Goal: Task Accomplishment & Management: Manage account settings

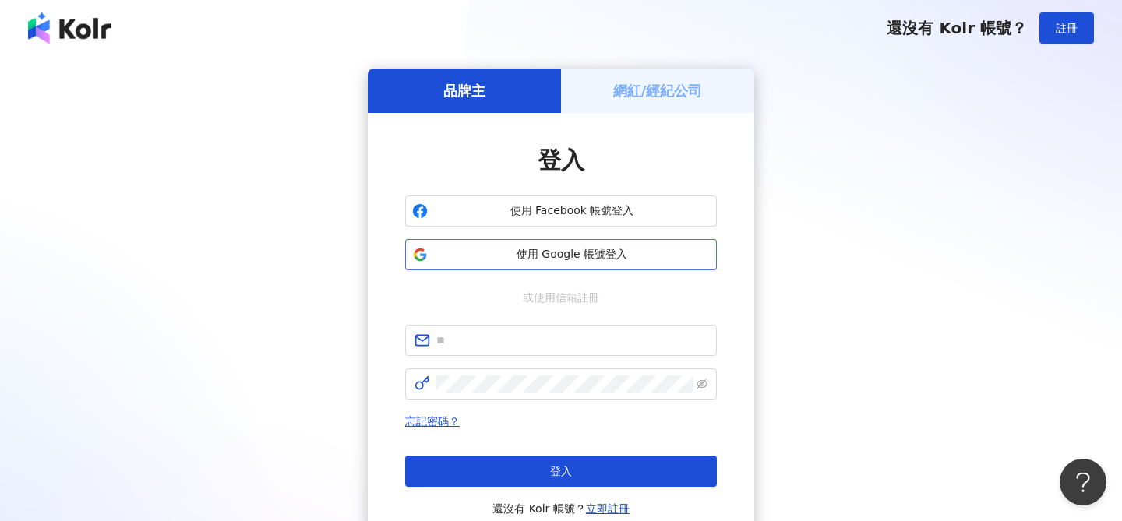
click at [579, 253] on span "使用 Google 帳號登入" at bounding box center [572, 255] width 276 height 16
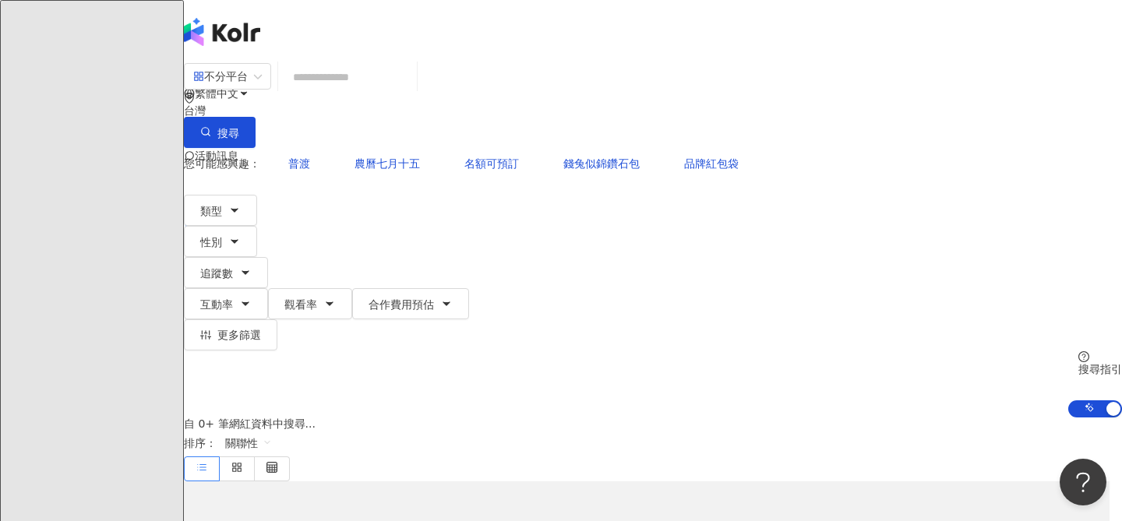
click at [1085, 187] on div "R" at bounding box center [653, 218] width 938 height 62
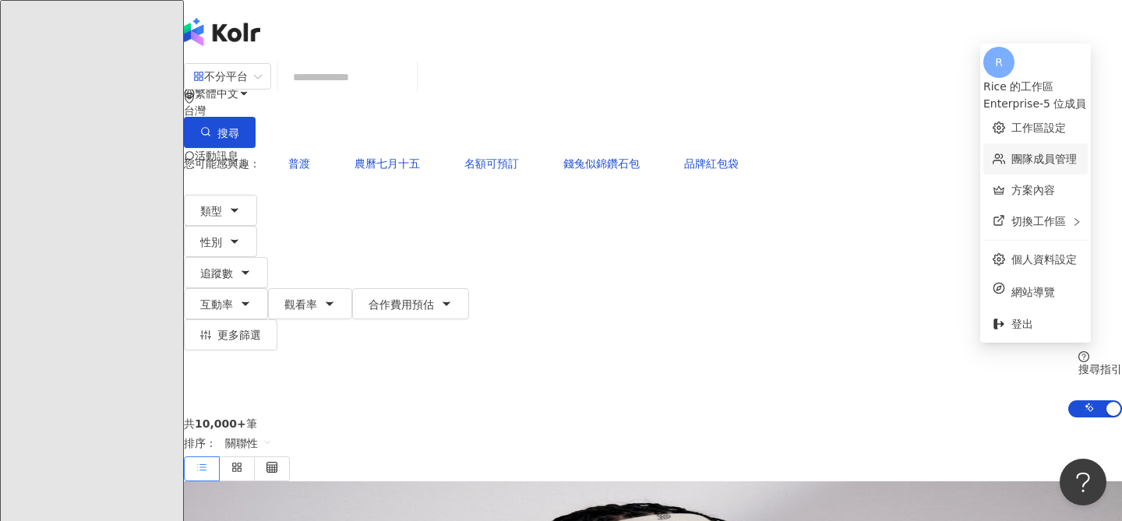
click at [1011, 153] on link "團隊成員管理" at bounding box center [1043, 159] width 65 height 12
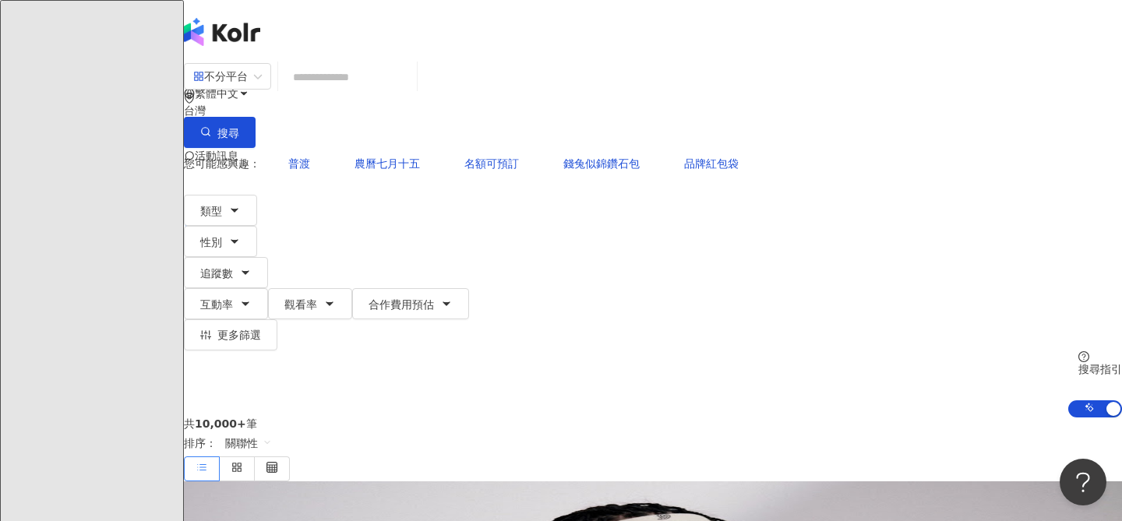
click at [224, 217] on icon at bounding box center [220, 218] width 5 height 3
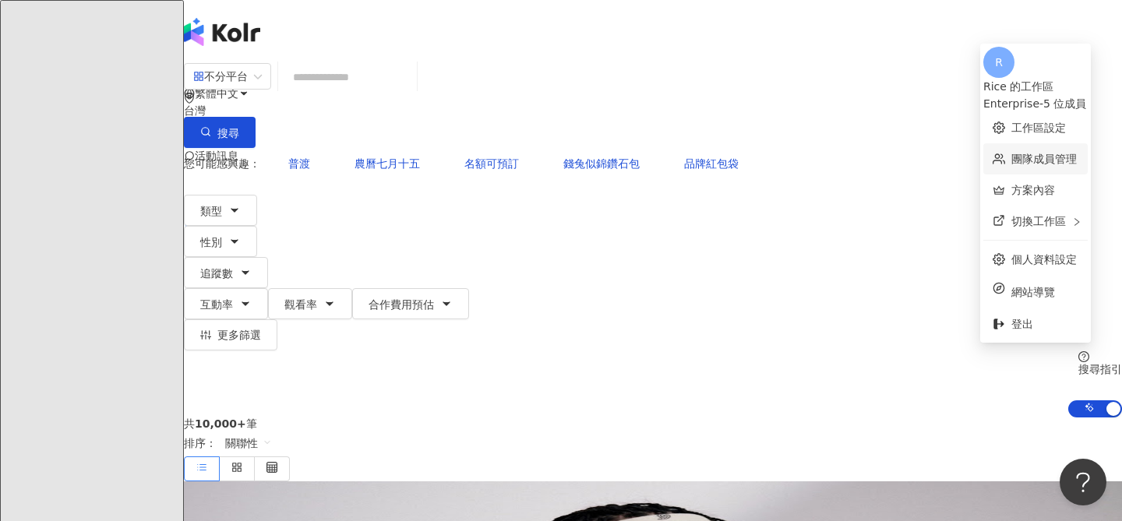
click at [1011, 153] on link "團隊成員管理" at bounding box center [1043, 159] width 65 height 12
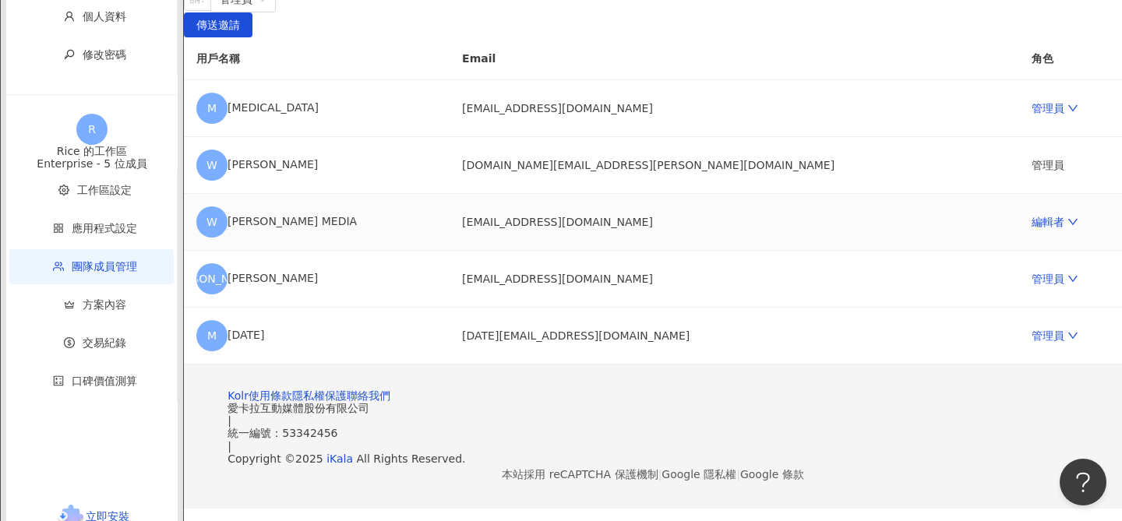
scroll to position [211, 0]
